Goal: Find specific page/section: Find specific page/section

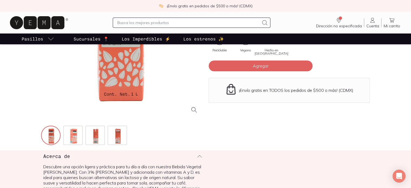
scroll to position [107, 0]
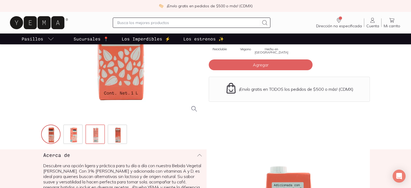
click at [92, 133] on img at bounding box center [95, 134] width 19 height 19
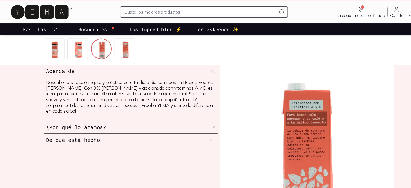
scroll to position [201, 0]
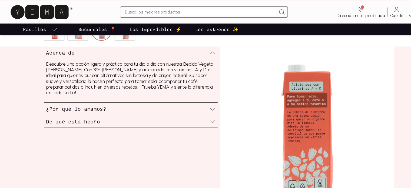
click at [98, 112] on h3 "¿Por qué lo amamos?" at bounding box center [71, 113] width 56 height 7
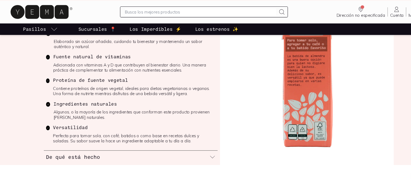
scroll to position [255, 0]
click at [109, 161] on div "De qué está hecho" at bounding box center [122, 158] width 163 height 12
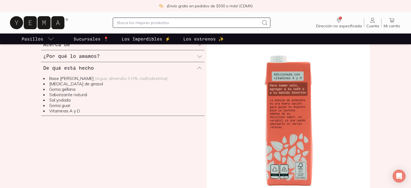
scroll to position [209, 0]
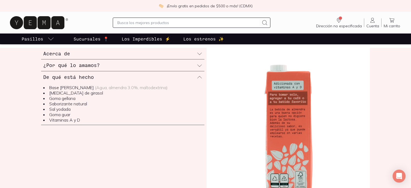
click at [88, 39] on p "Sucursales 📍" at bounding box center [91, 39] width 35 height 6
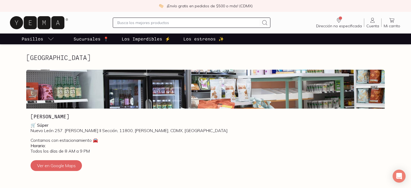
scroll to position [201, 0]
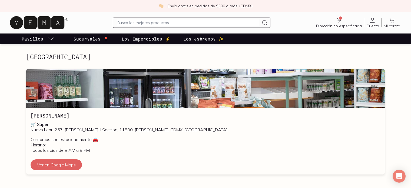
click at [81, 94] on img at bounding box center [205, 88] width 358 height 39
